Goal: Information Seeking & Learning: Learn about a topic

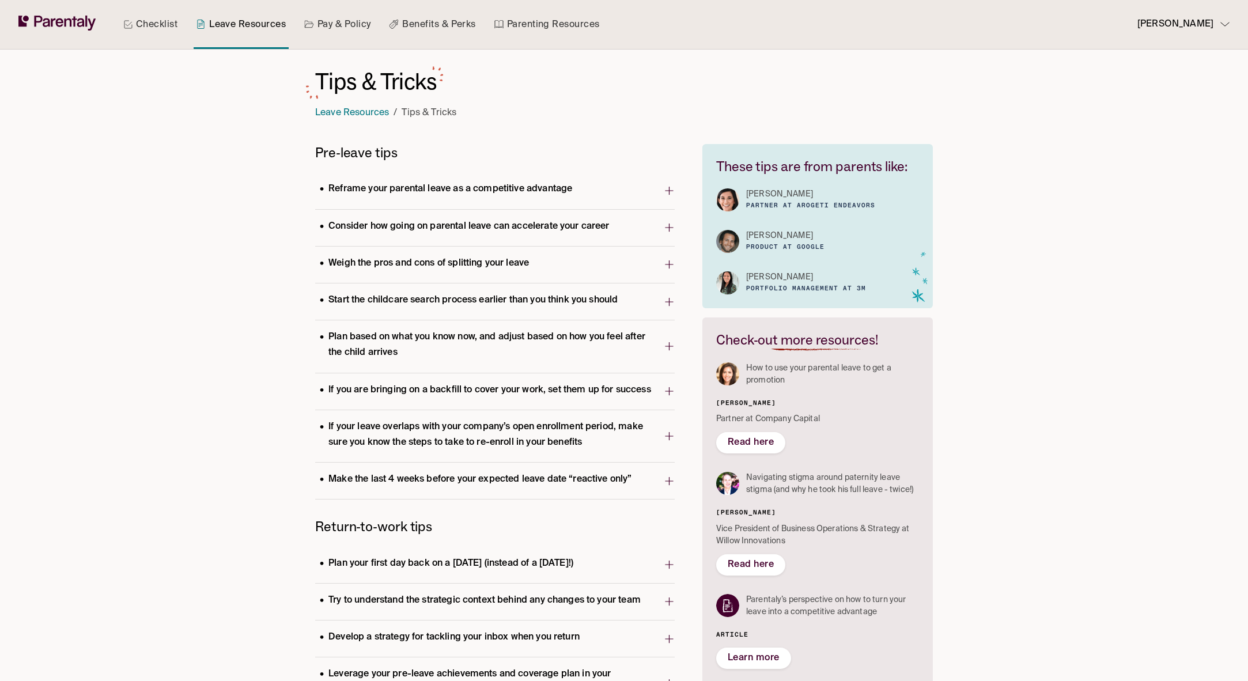
click at [493, 238] on span "Consider how going on parental leave can accelerate your career" at bounding box center [489, 228] width 349 height 22
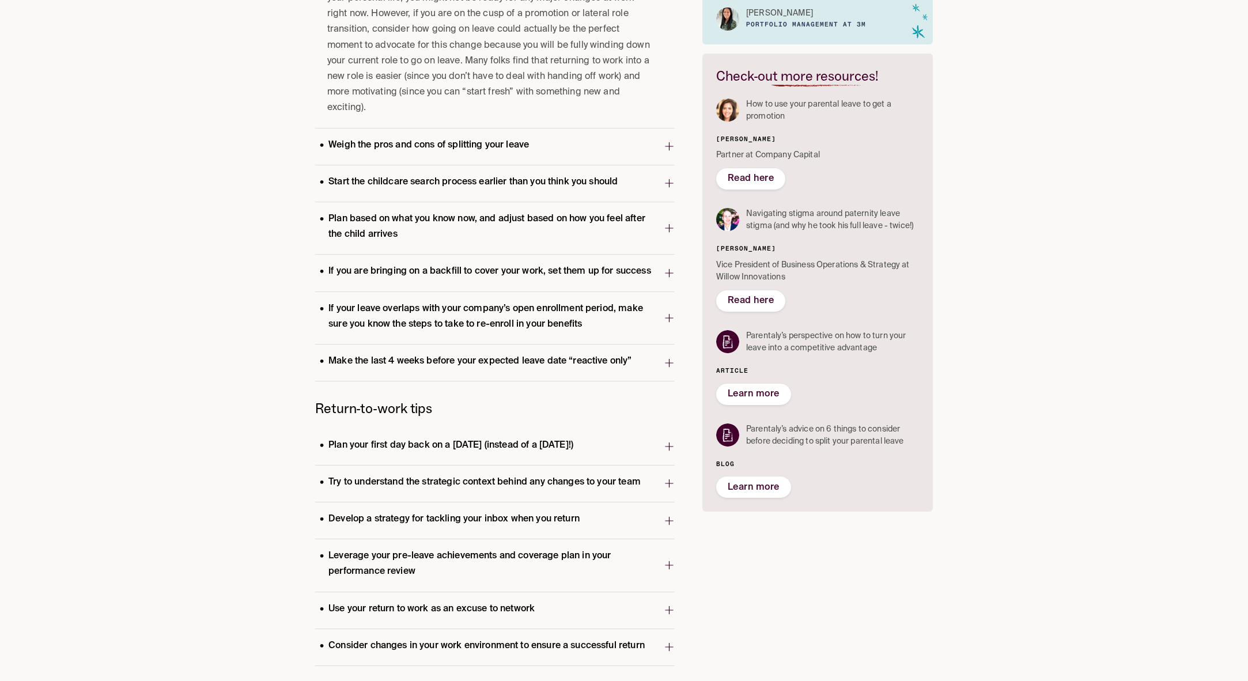
scroll to position [281, 0]
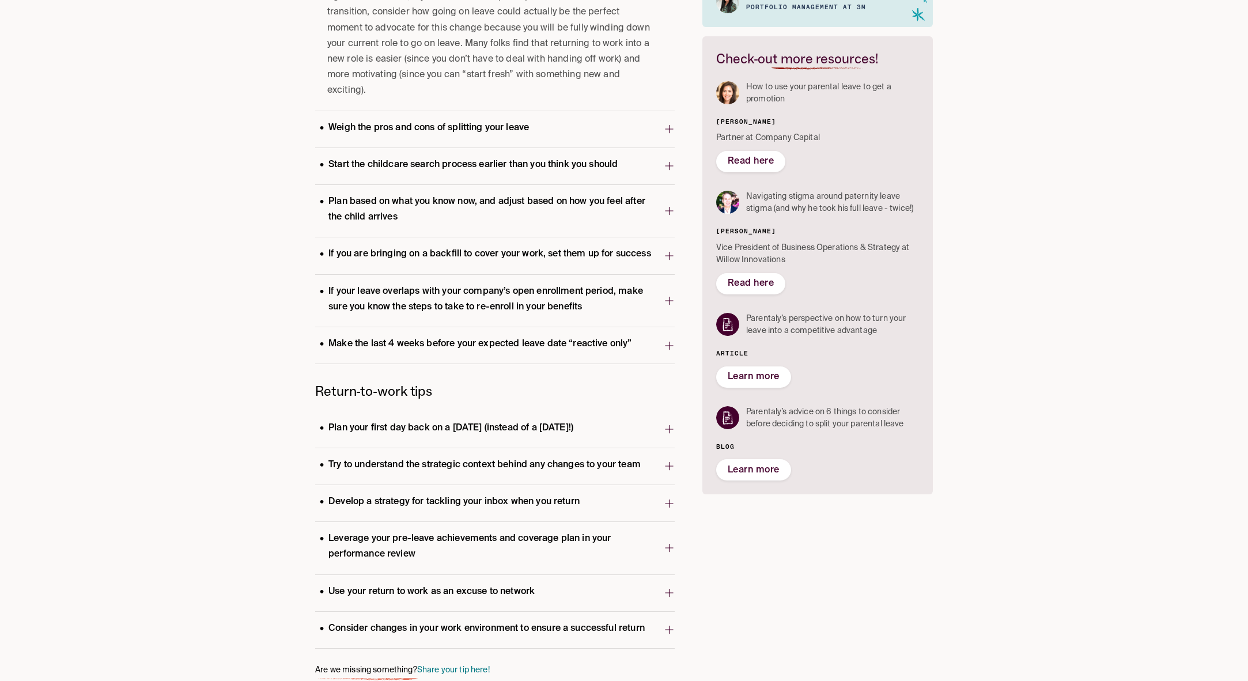
click at [669, 589] on icon "button" at bounding box center [669, 593] width 8 height 8
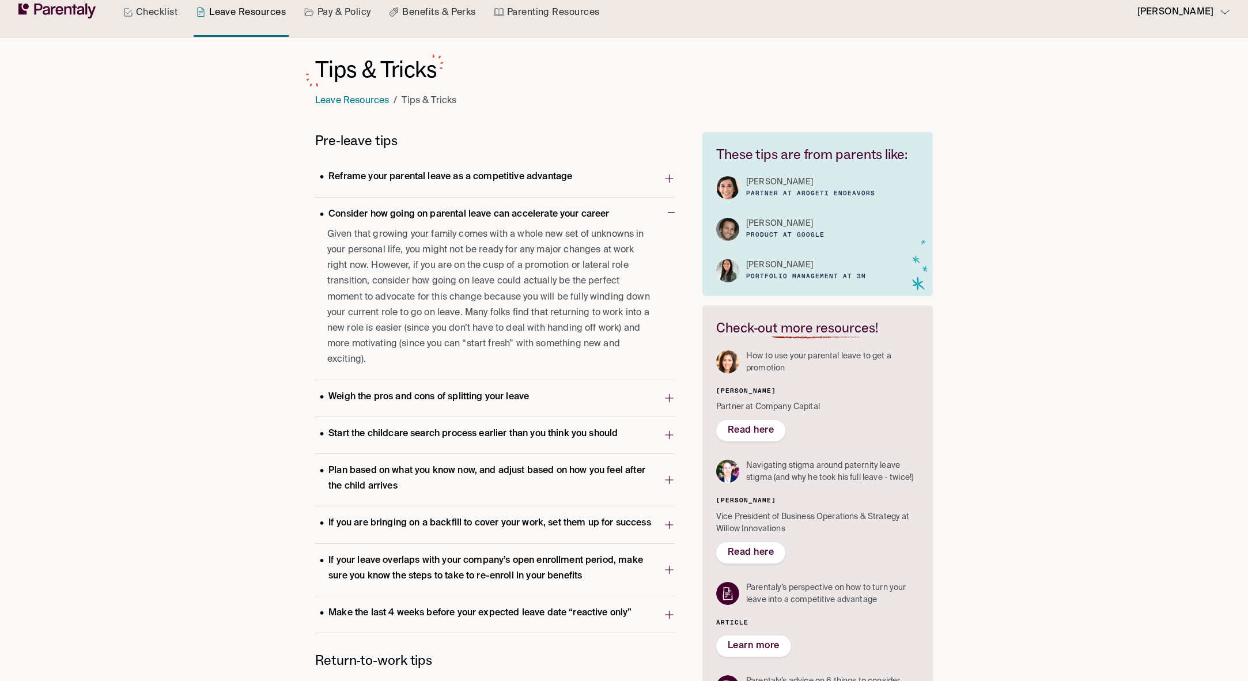
scroll to position [0, 0]
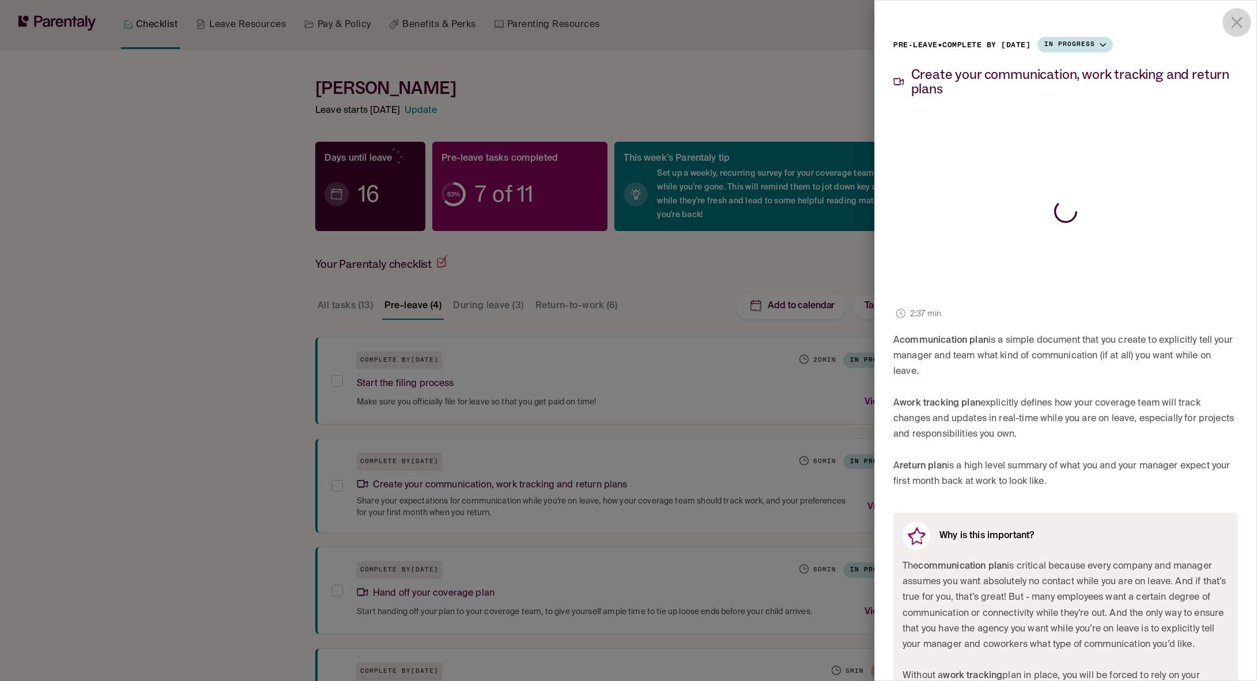
click at [1232, 21] on icon "close drawer" at bounding box center [1237, 23] width 20 height 20
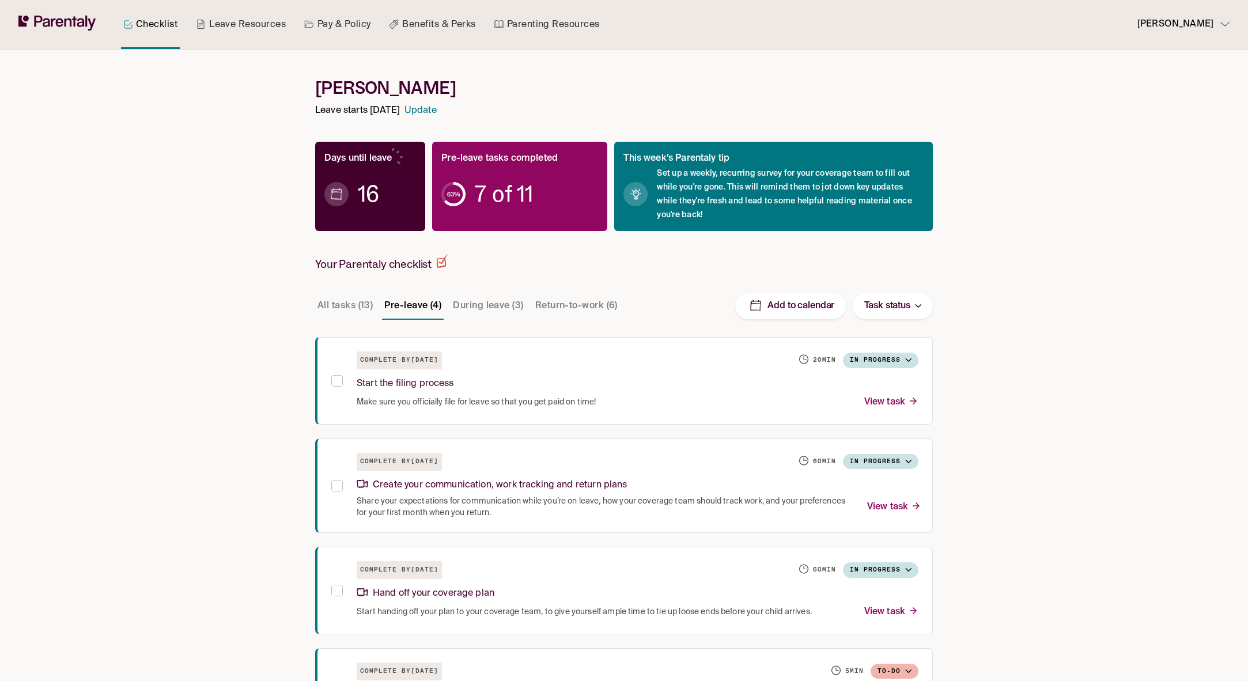
click at [485, 299] on button "During leave (3)" at bounding box center [488, 306] width 75 height 28
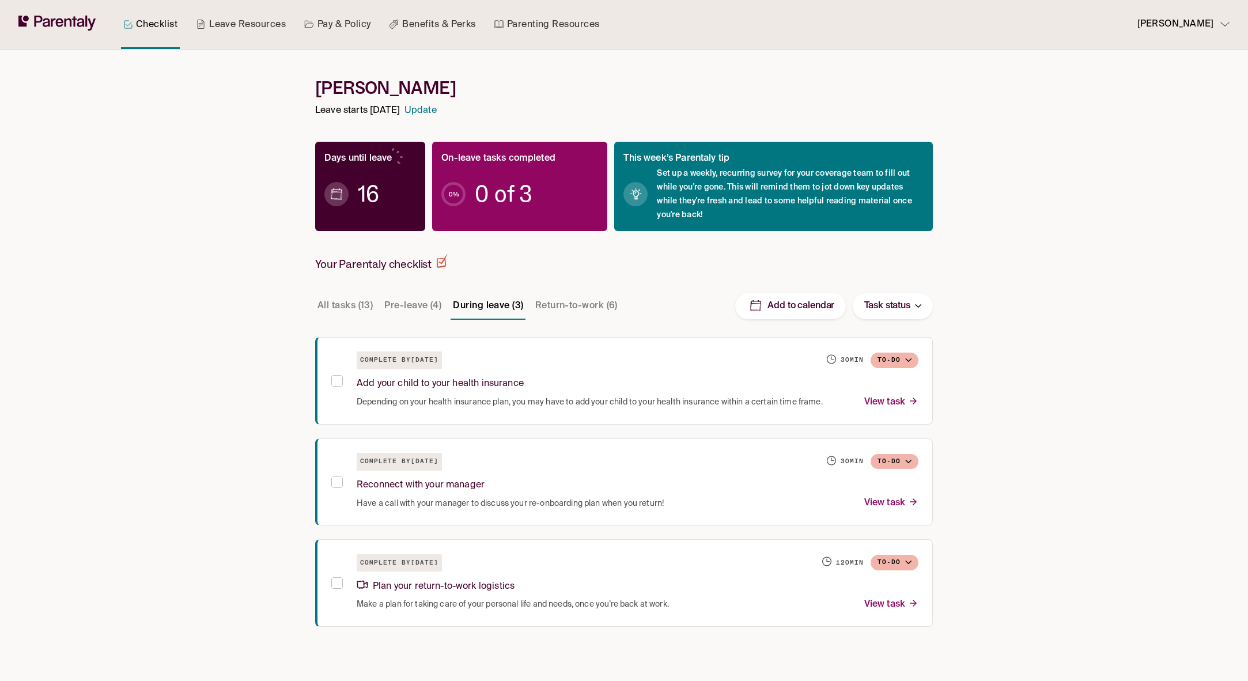
click at [562, 299] on button "Return-to-work (6)" at bounding box center [576, 306] width 87 height 28
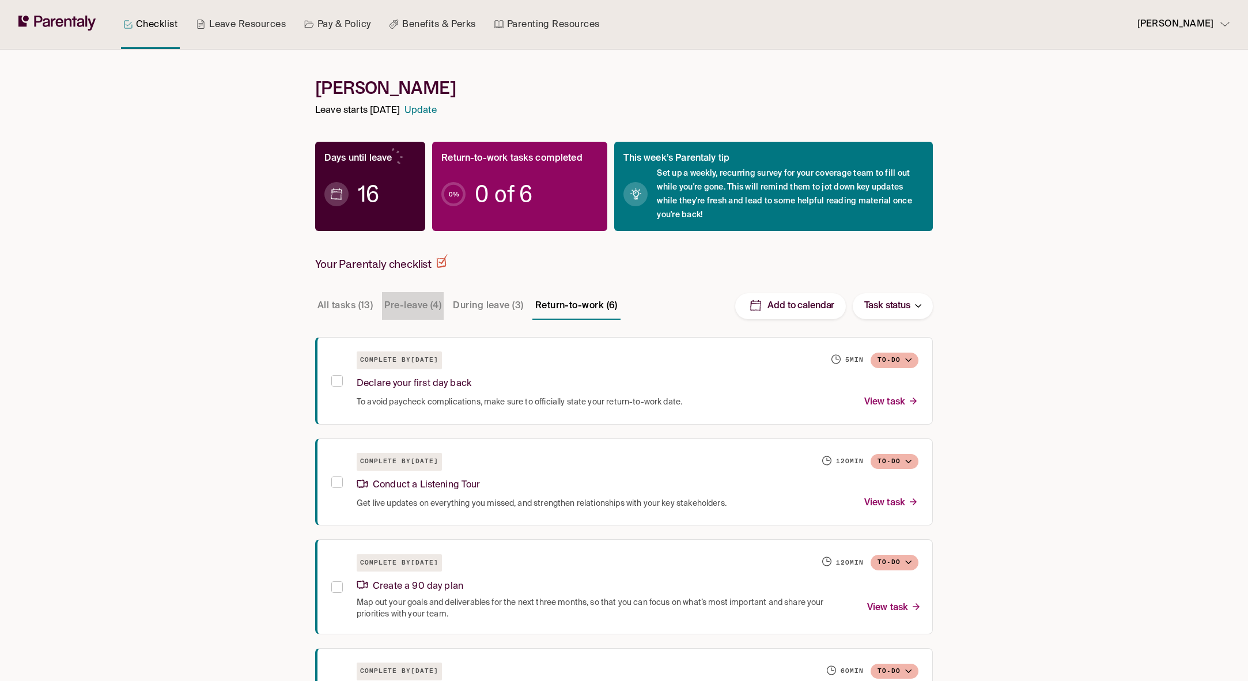
click at [412, 304] on button "Pre-leave (4)" at bounding box center [413, 306] width 62 height 28
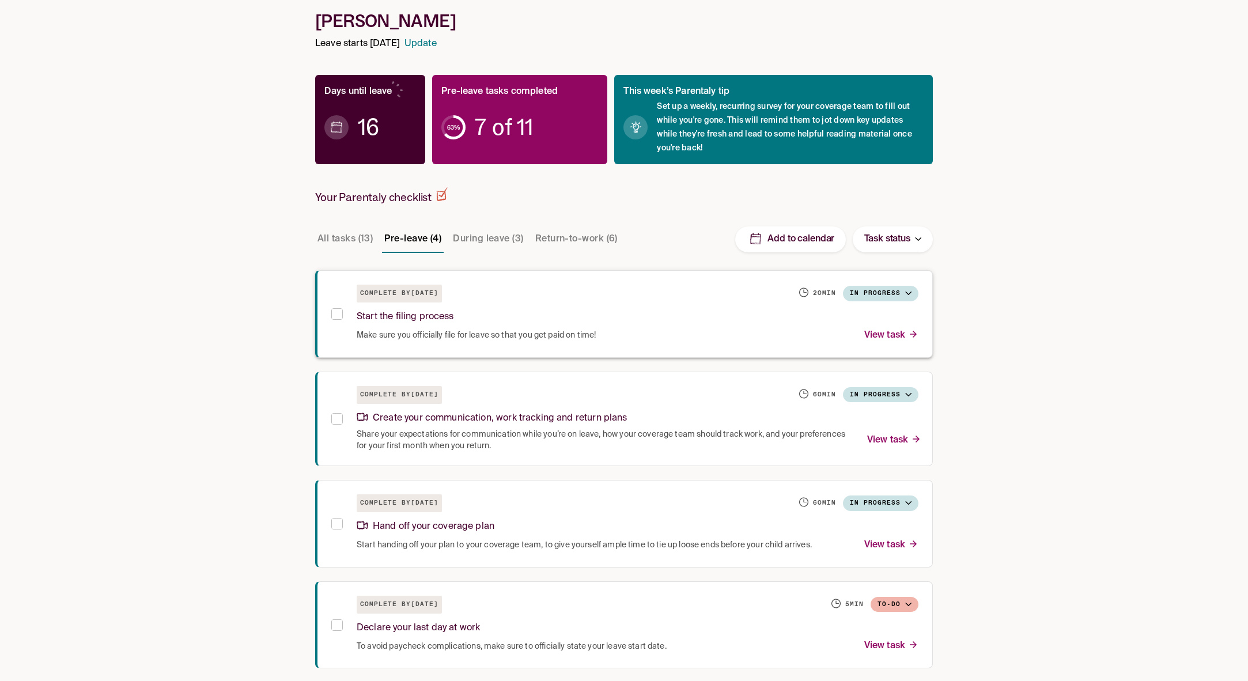
scroll to position [73, 0]
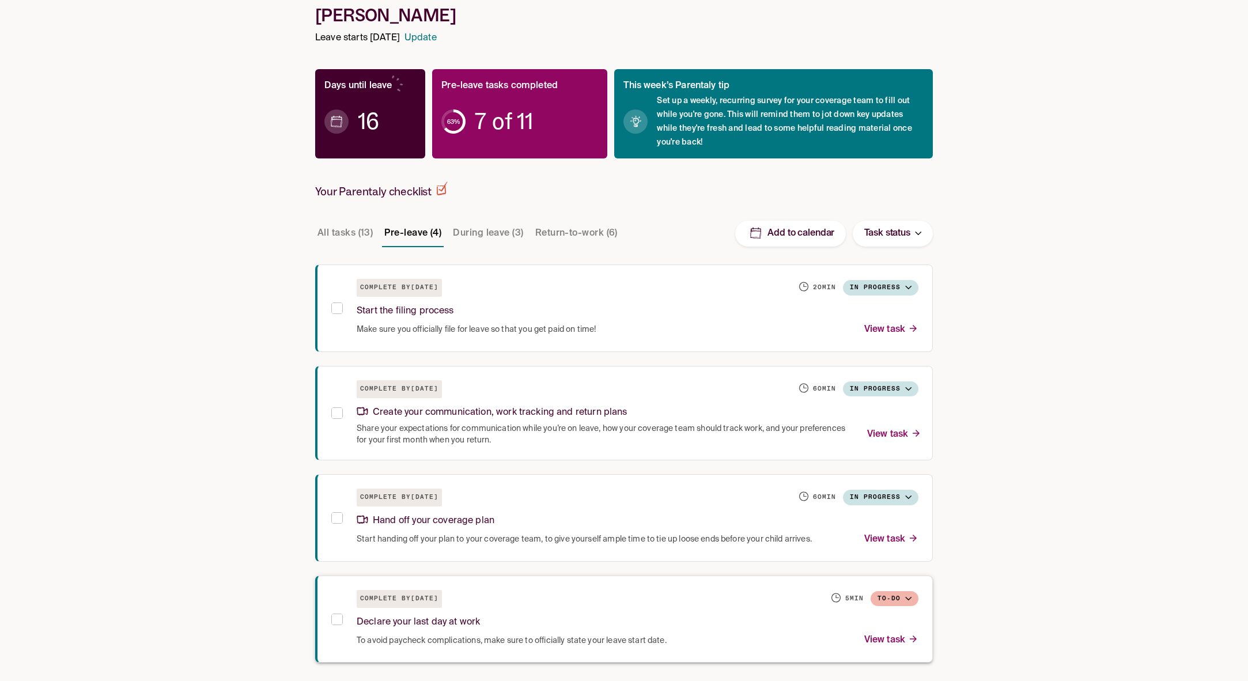
click at [838, 628] on div "Declare your last day at work" at bounding box center [638, 620] width 562 height 25
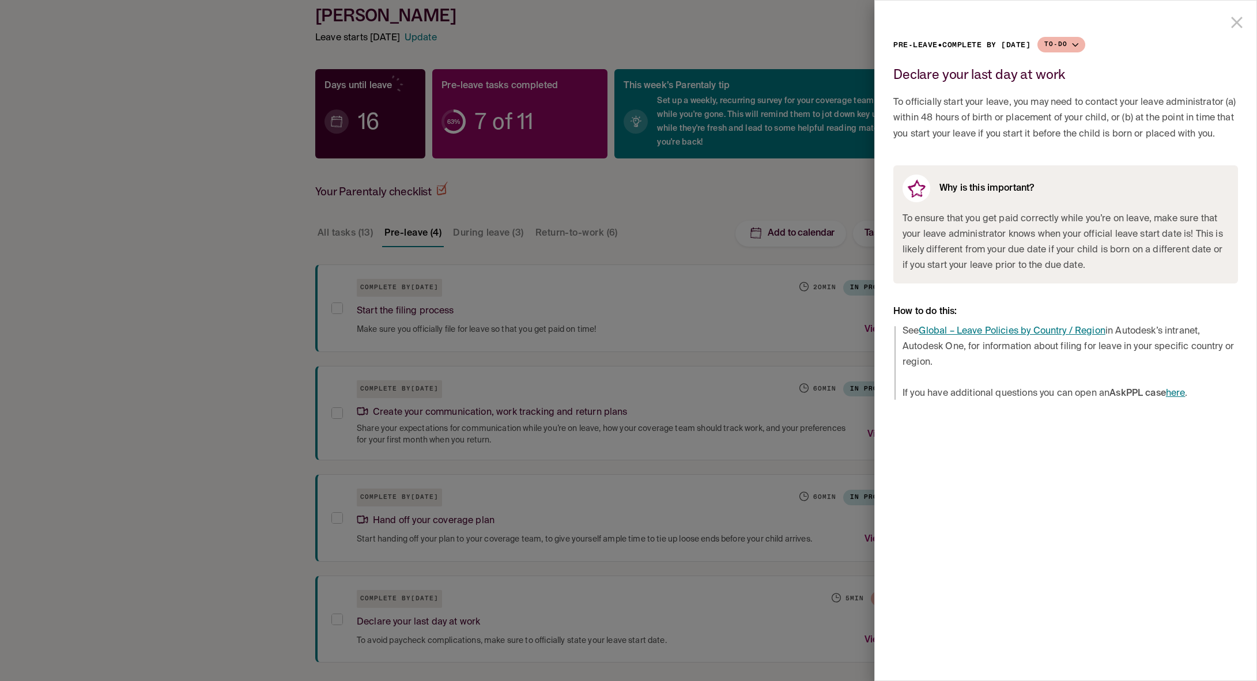
click at [1243, 25] on icon "close drawer" at bounding box center [1237, 23] width 20 height 20
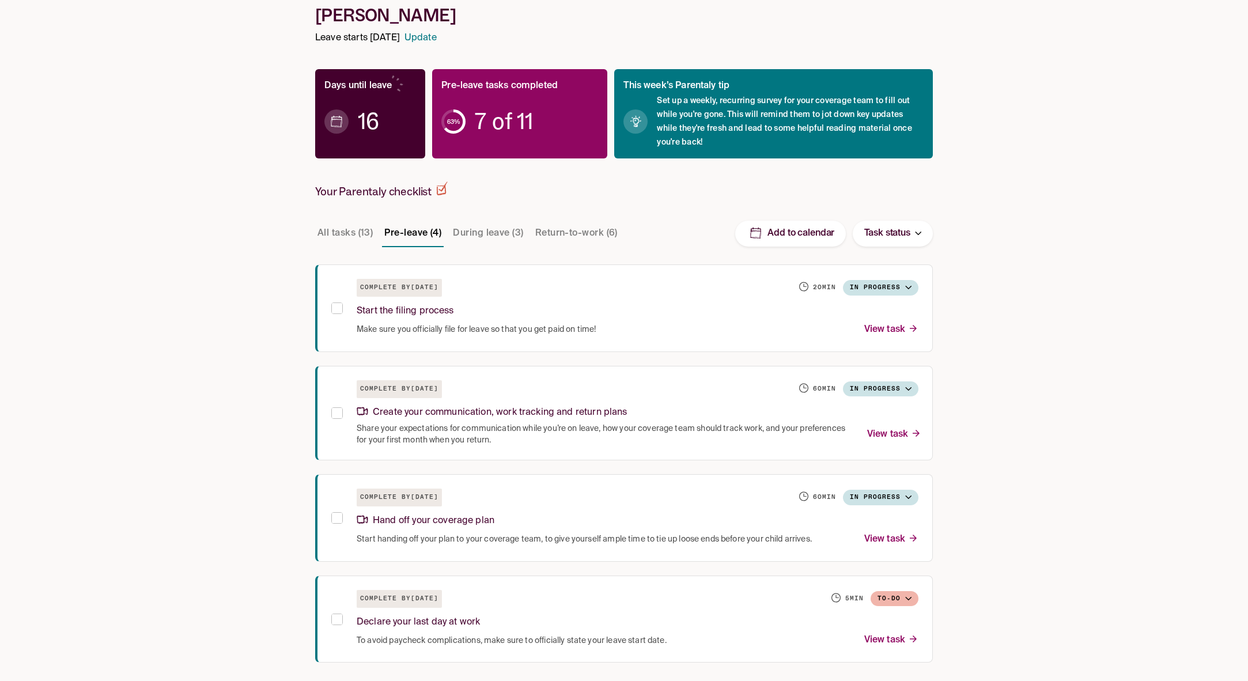
click at [178, 246] on div "Checklist Leave Resources Pay & Policy Benefits & Perks Parenting Resources Bru…" at bounding box center [624, 304] width 1248 height 754
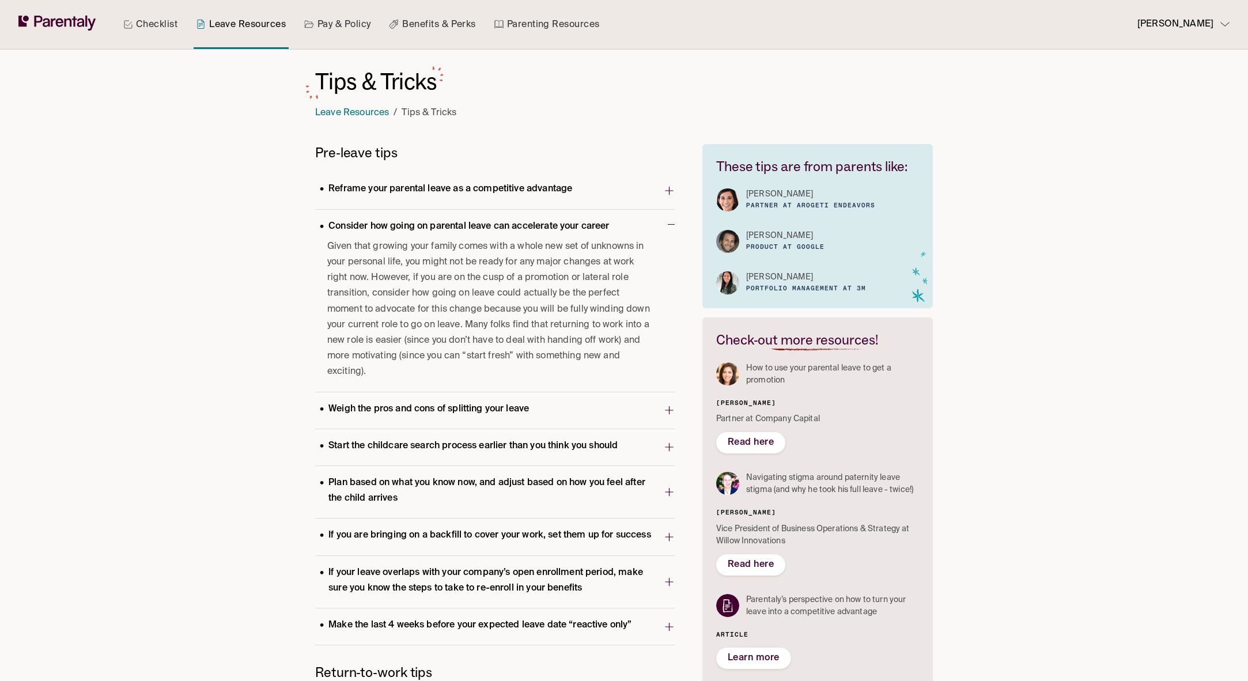
click at [268, 138] on div "Checklist Leave Resources Pay & Policy Benefits & Perks Parenting Resources [PE…" at bounding box center [624, 538] width 1248 height 1077
